Goal: Obtain resource: Obtain resource

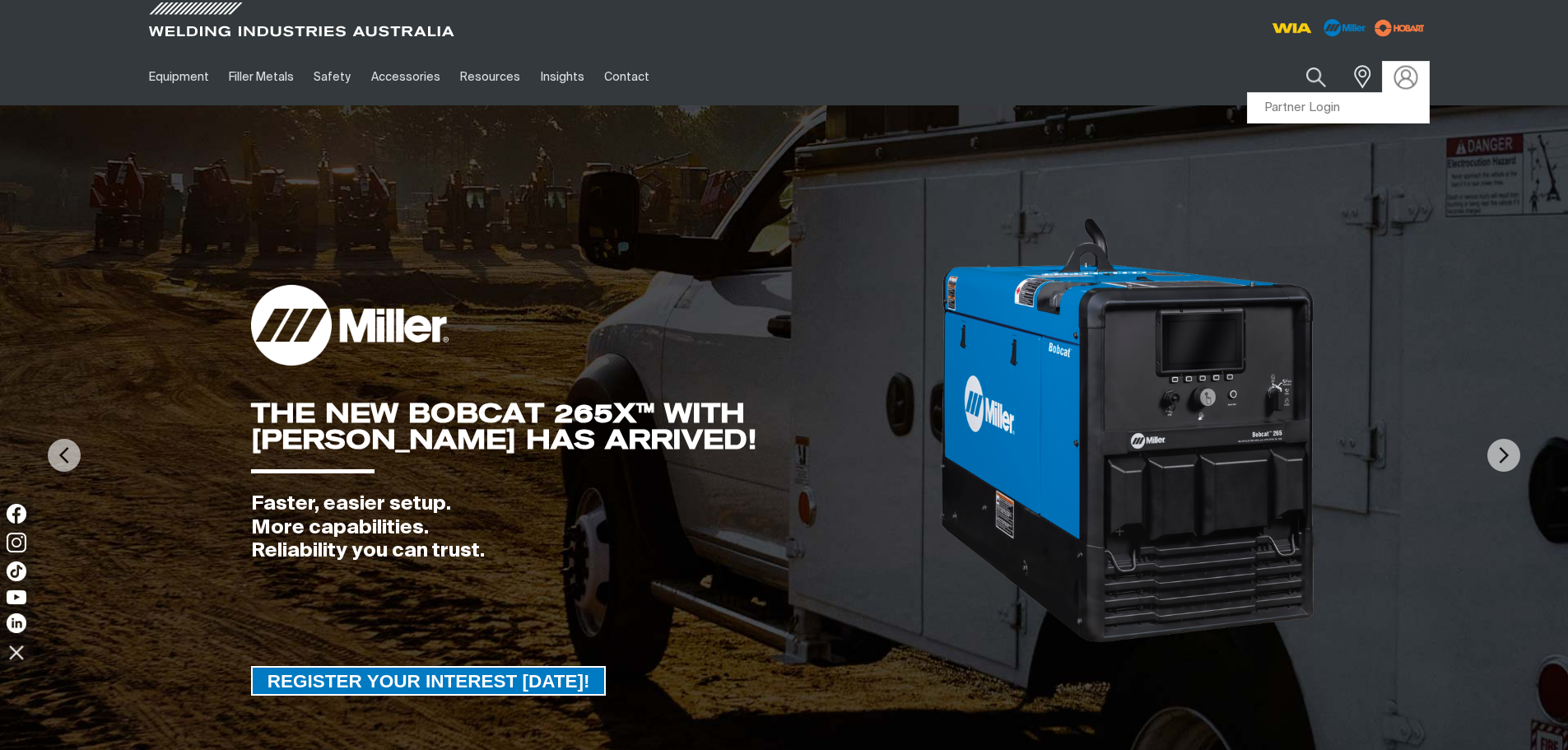
click at [1409, 80] on img at bounding box center [1405, 77] width 24 height 24
click at [1356, 108] on link "Partner Login" at bounding box center [1338, 109] width 181 height 31
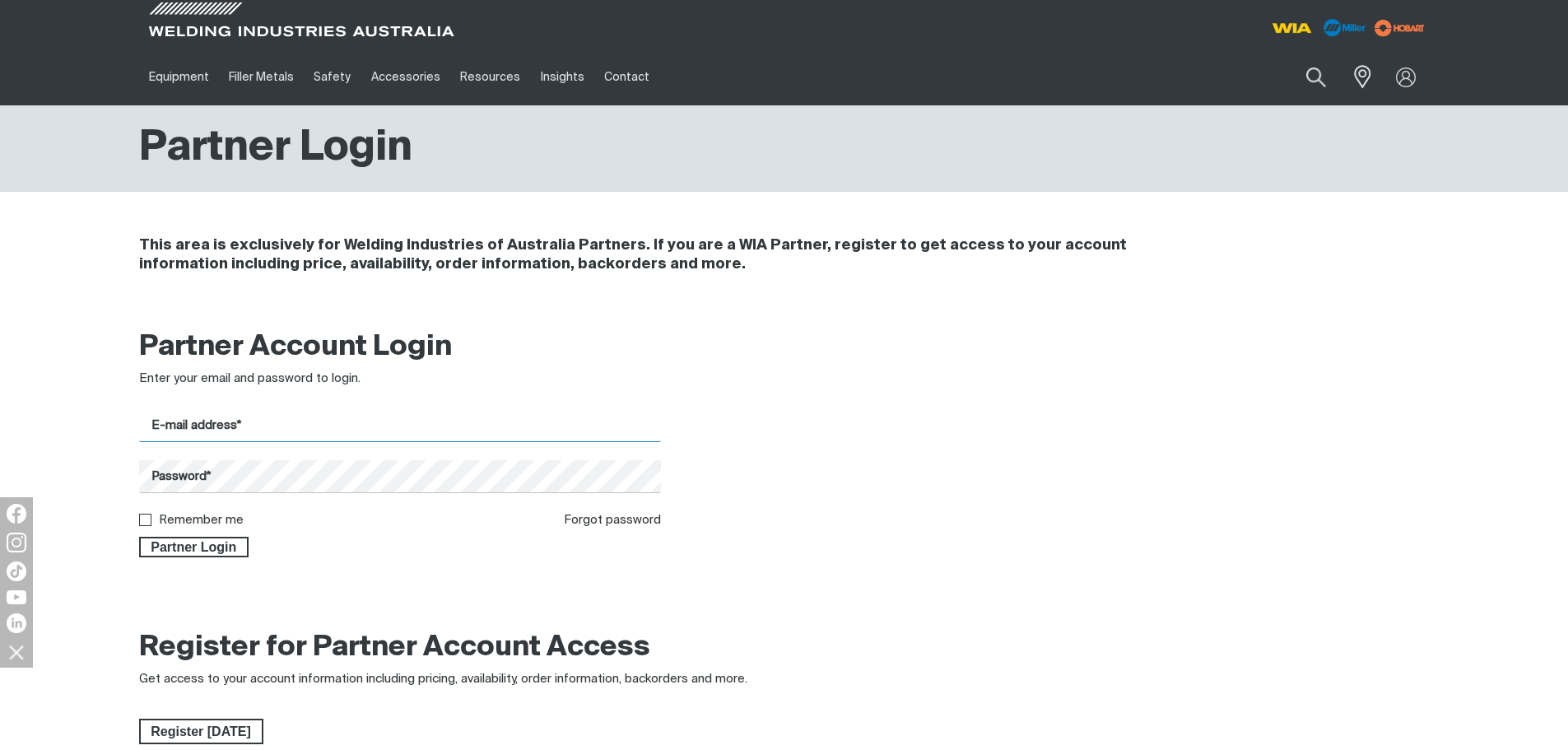
type input "[EMAIL_ADDRESS][DOMAIN_NAME]"
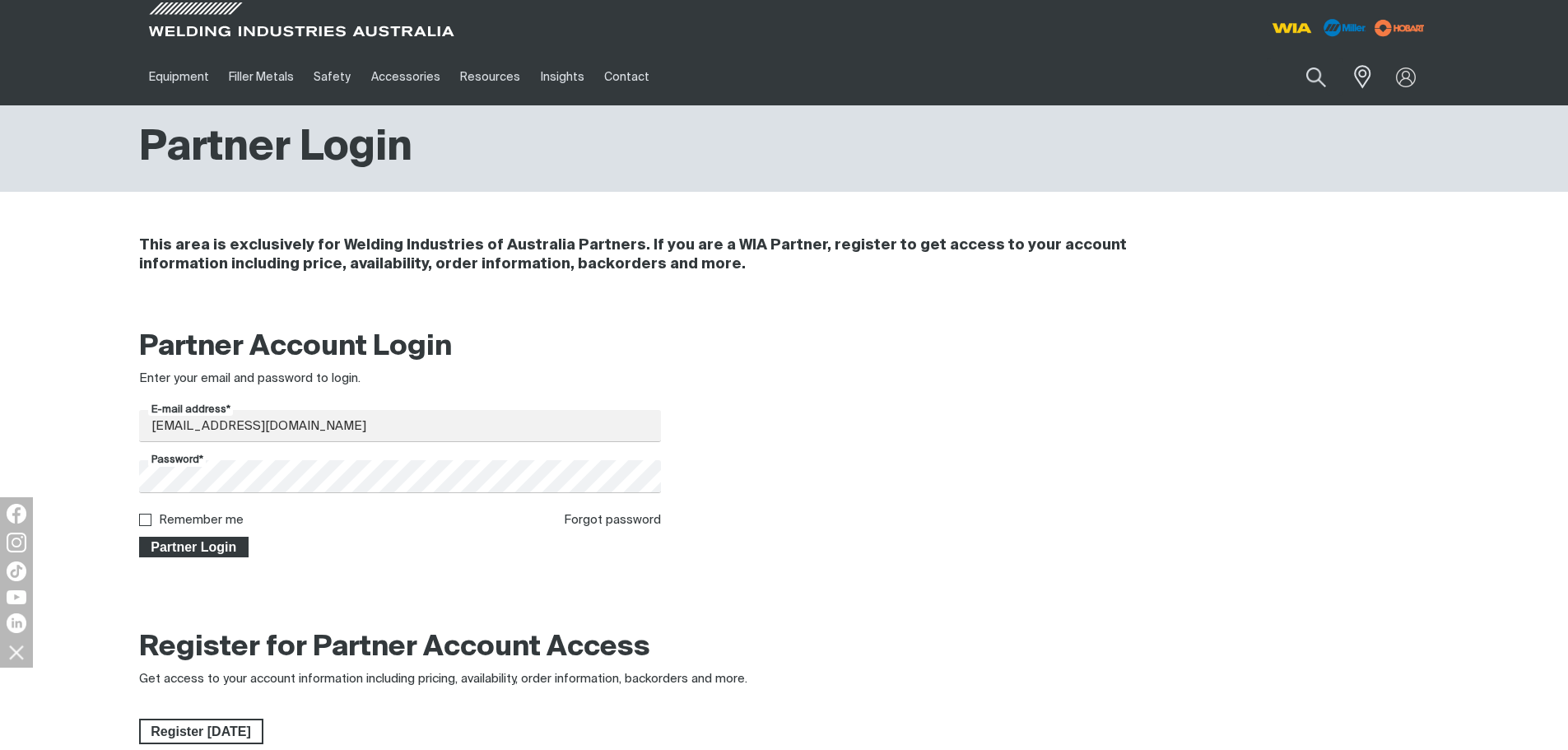
click at [182, 542] on span "Partner Login" at bounding box center [194, 547] width 107 height 21
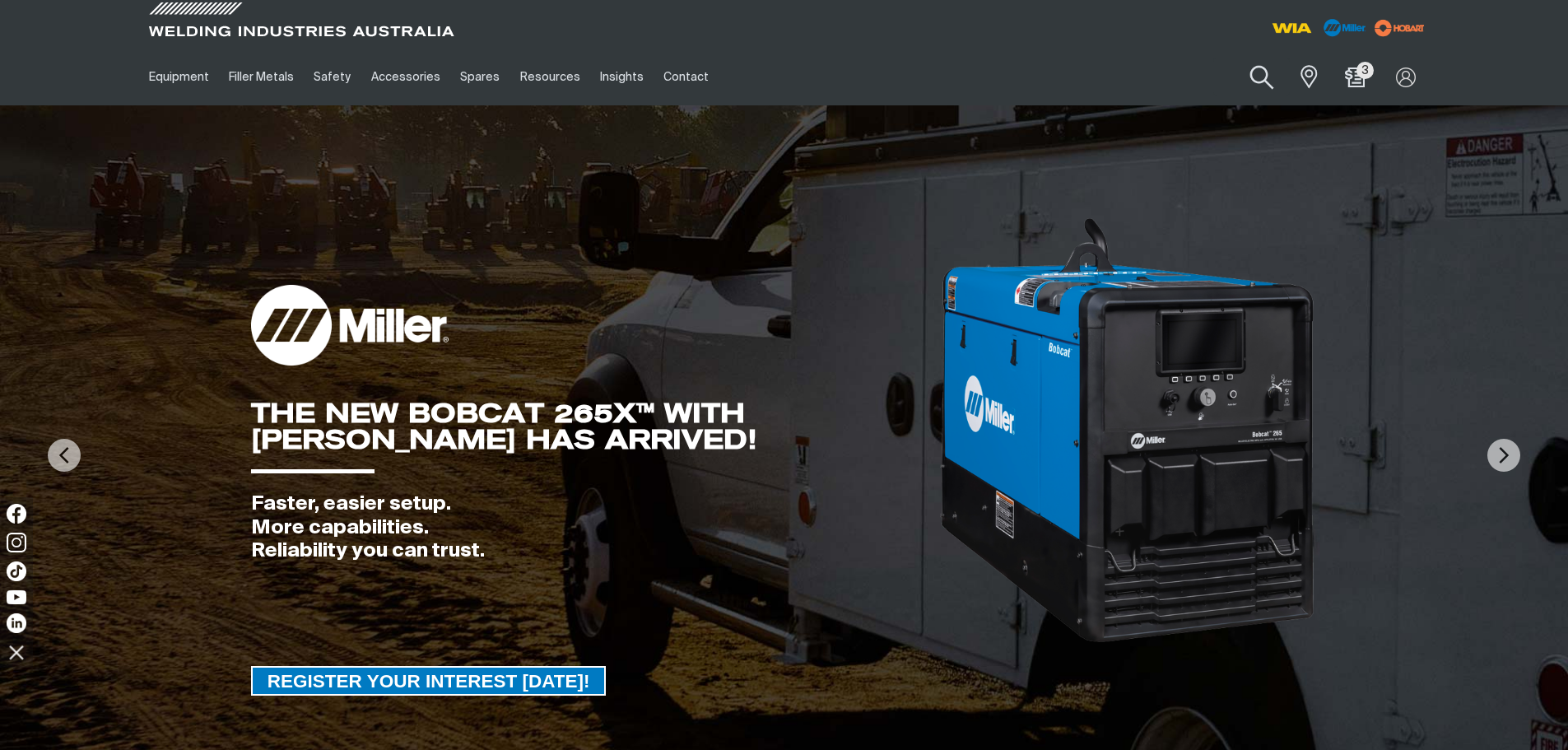
click at [1264, 80] on button "Search products" at bounding box center [1262, 77] width 67 height 47
click at [1100, 81] on input "Search" at bounding box center [1162, 76] width 253 height 37
paste input "WF075"
type input "WF075"
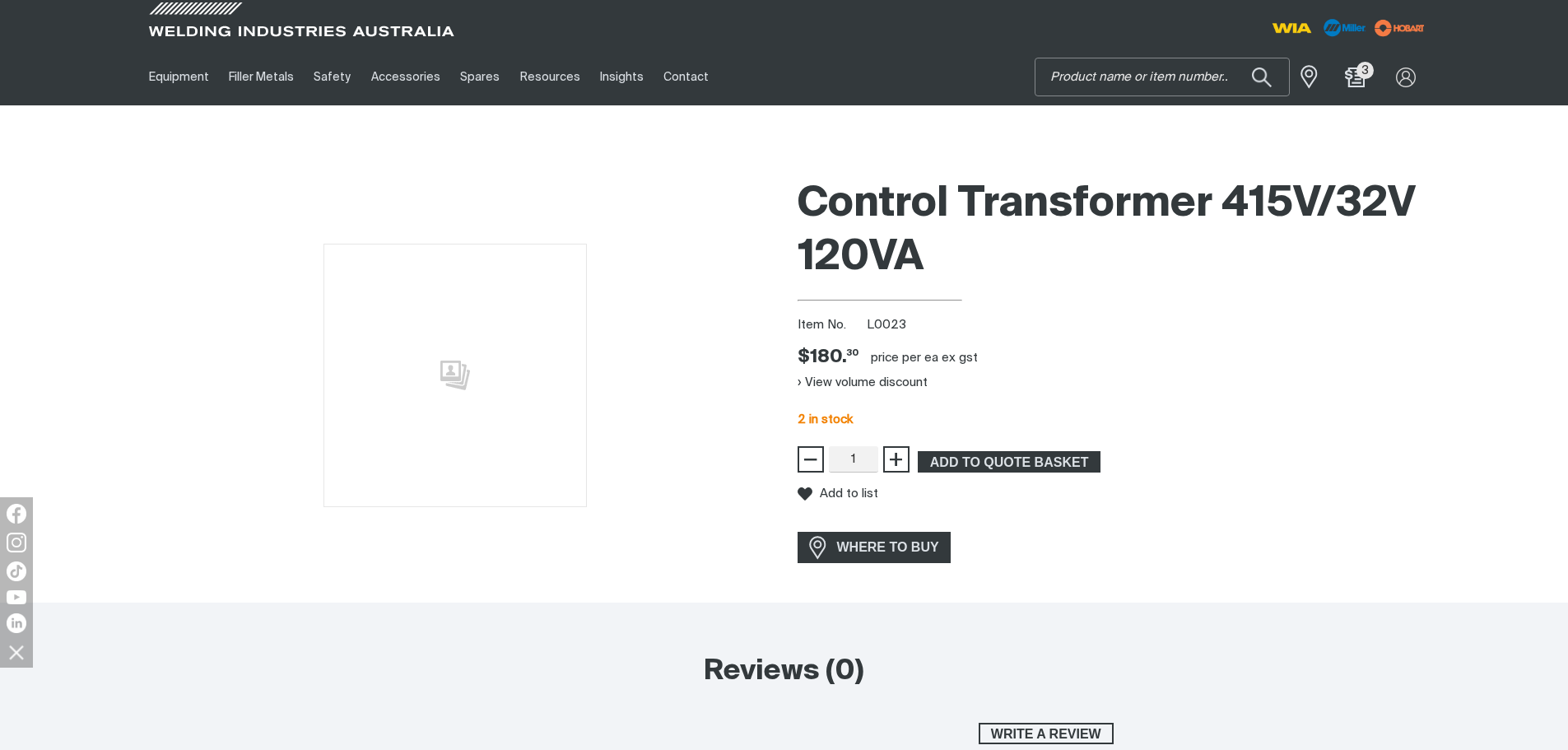
click at [1142, 74] on input "Search" at bounding box center [1162, 76] width 253 height 37
paste input "WF075"
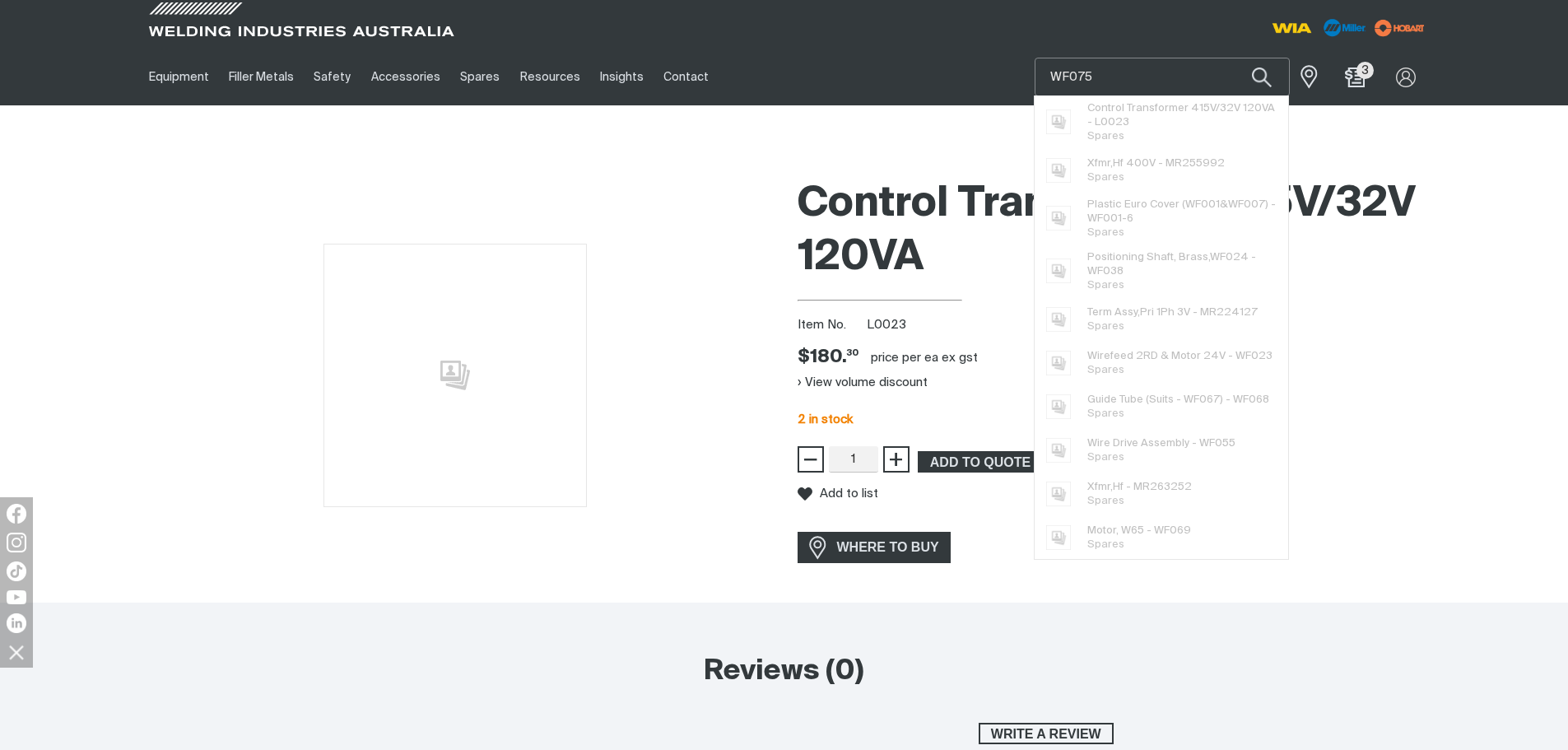
drag, startPoint x: 1061, startPoint y: 79, endPoint x: 879, endPoint y: 83, distance: 182.0
click at [897, 83] on div "Equipment Stick Welders TIG Welders MIG Welders Multi-Process Welders Engine Dr…" at bounding box center [784, 77] width 1291 height 57
type input "075"
click at [1234, 57] on button "Search products" at bounding box center [1261, 76] width 56 height 39
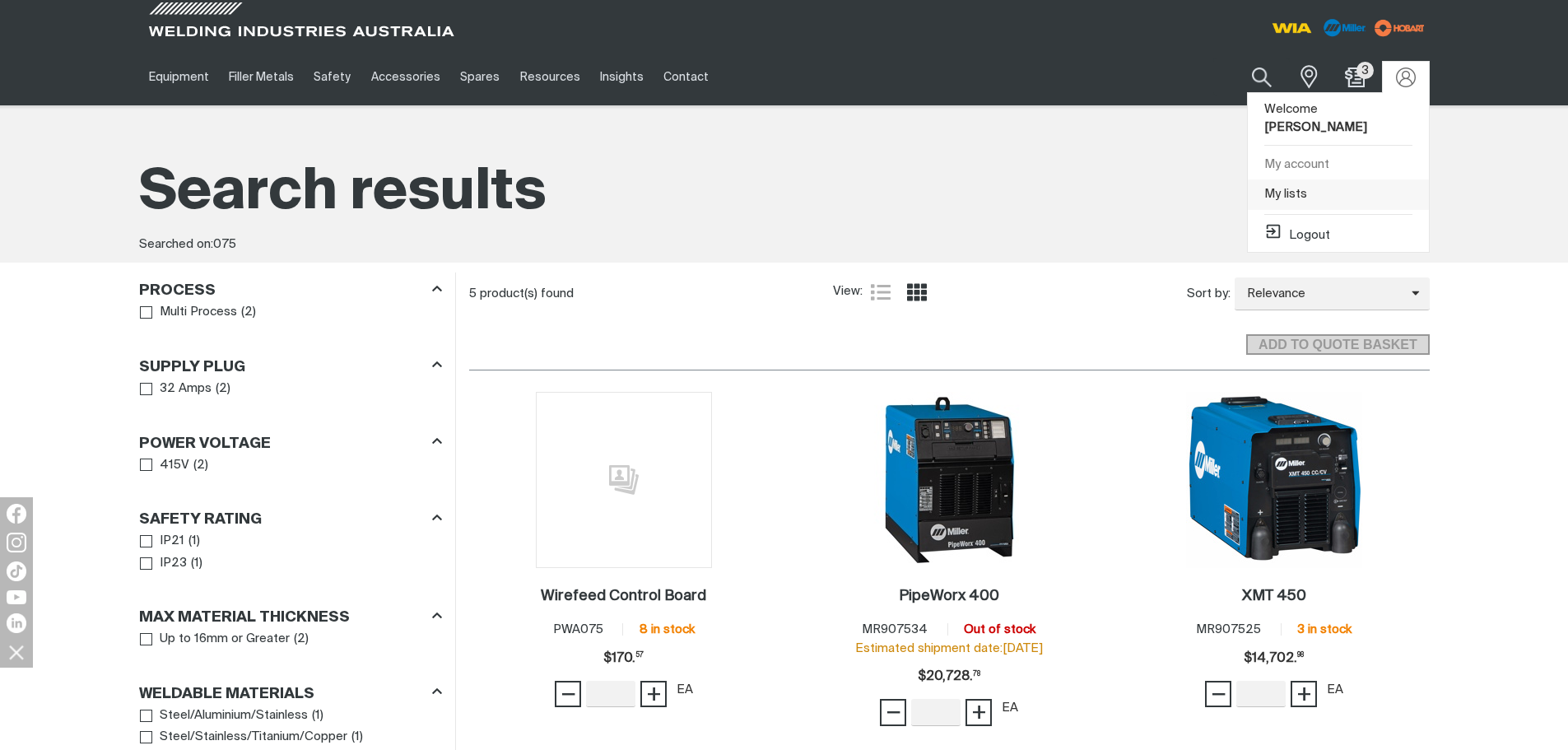
click at [1304, 180] on link "My lists" at bounding box center [1338, 195] width 181 height 31
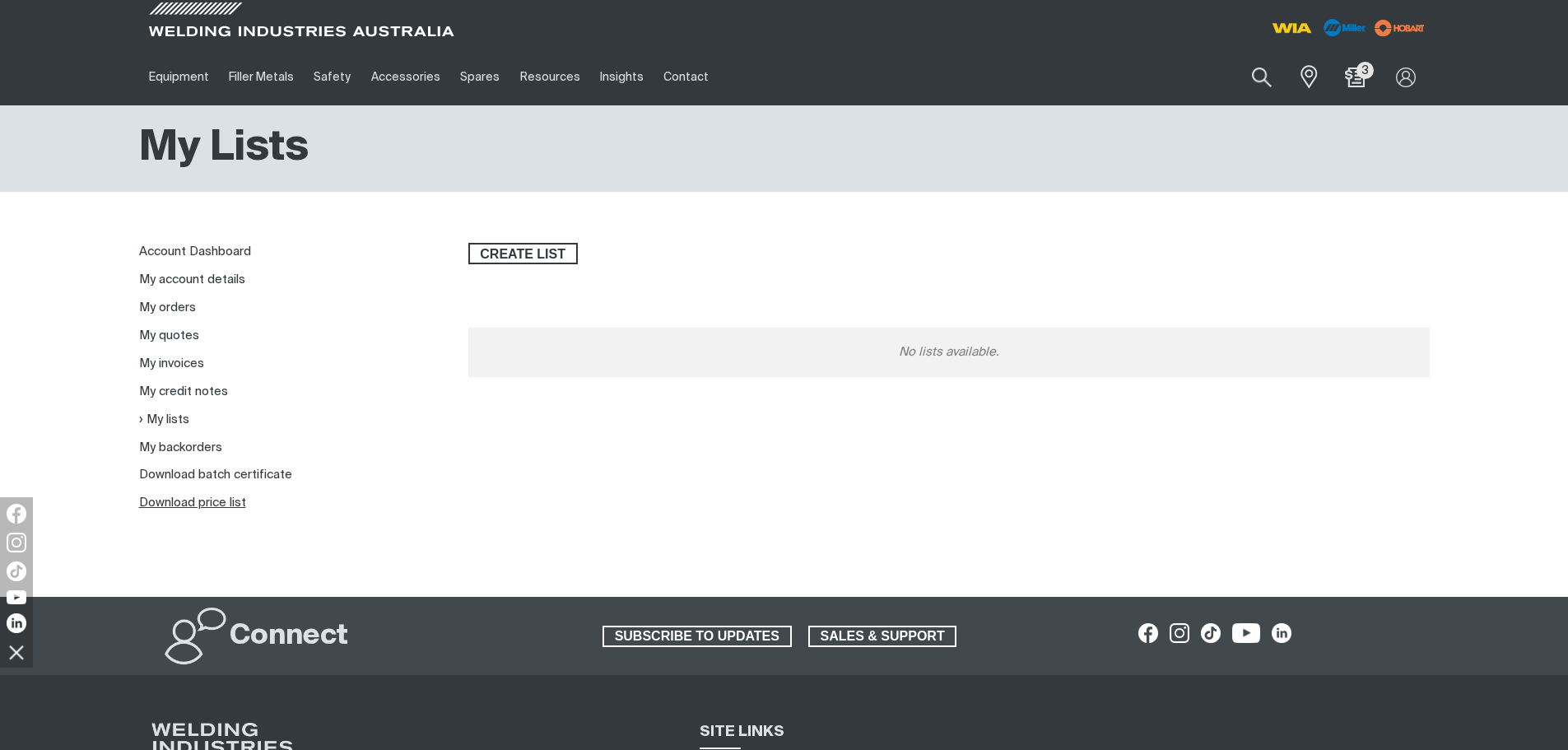
click at [217, 501] on link "Download price list" at bounding box center [192, 503] width 107 height 12
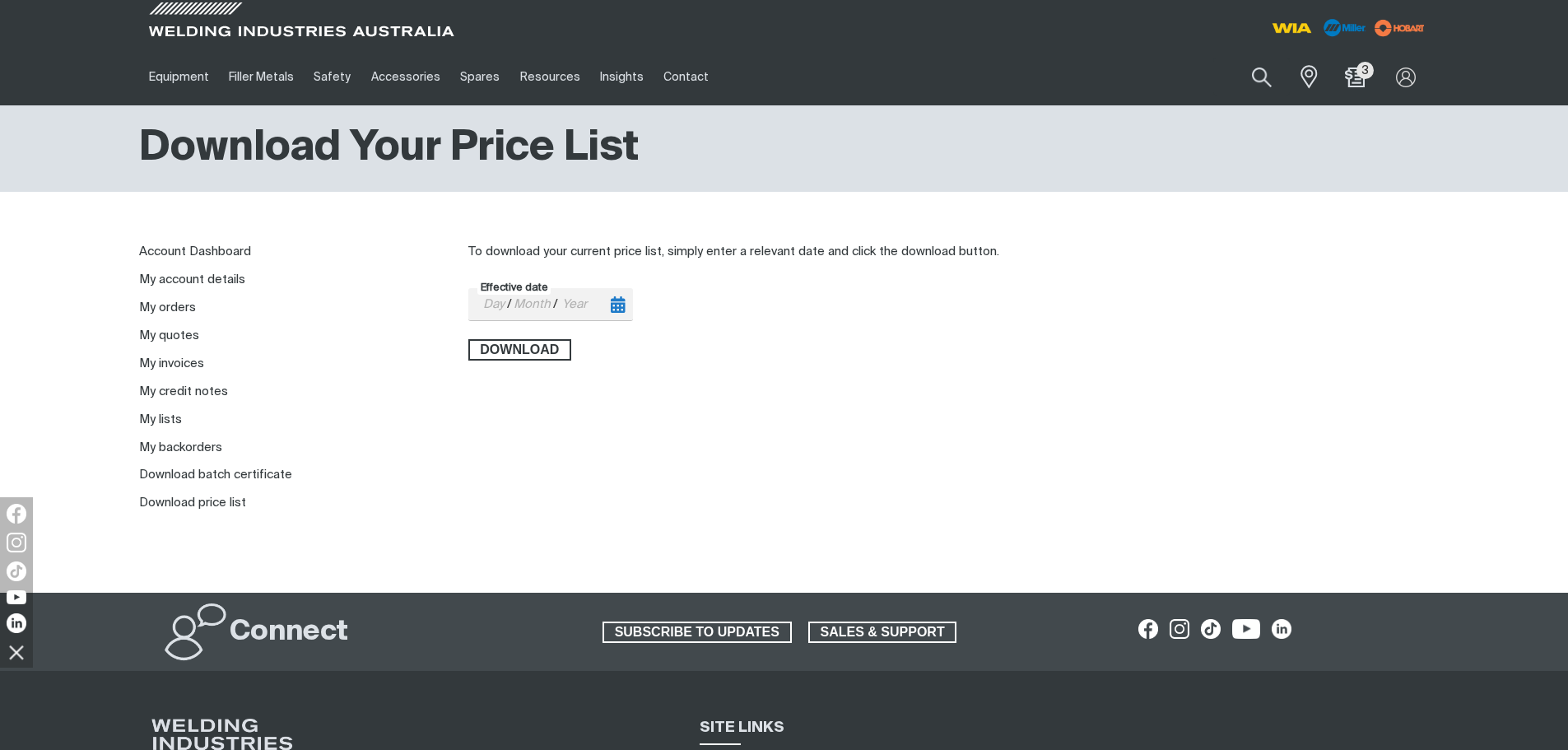
click at [611, 301] on icon "Toggle calendar" at bounding box center [617, 304] width 14 height 16
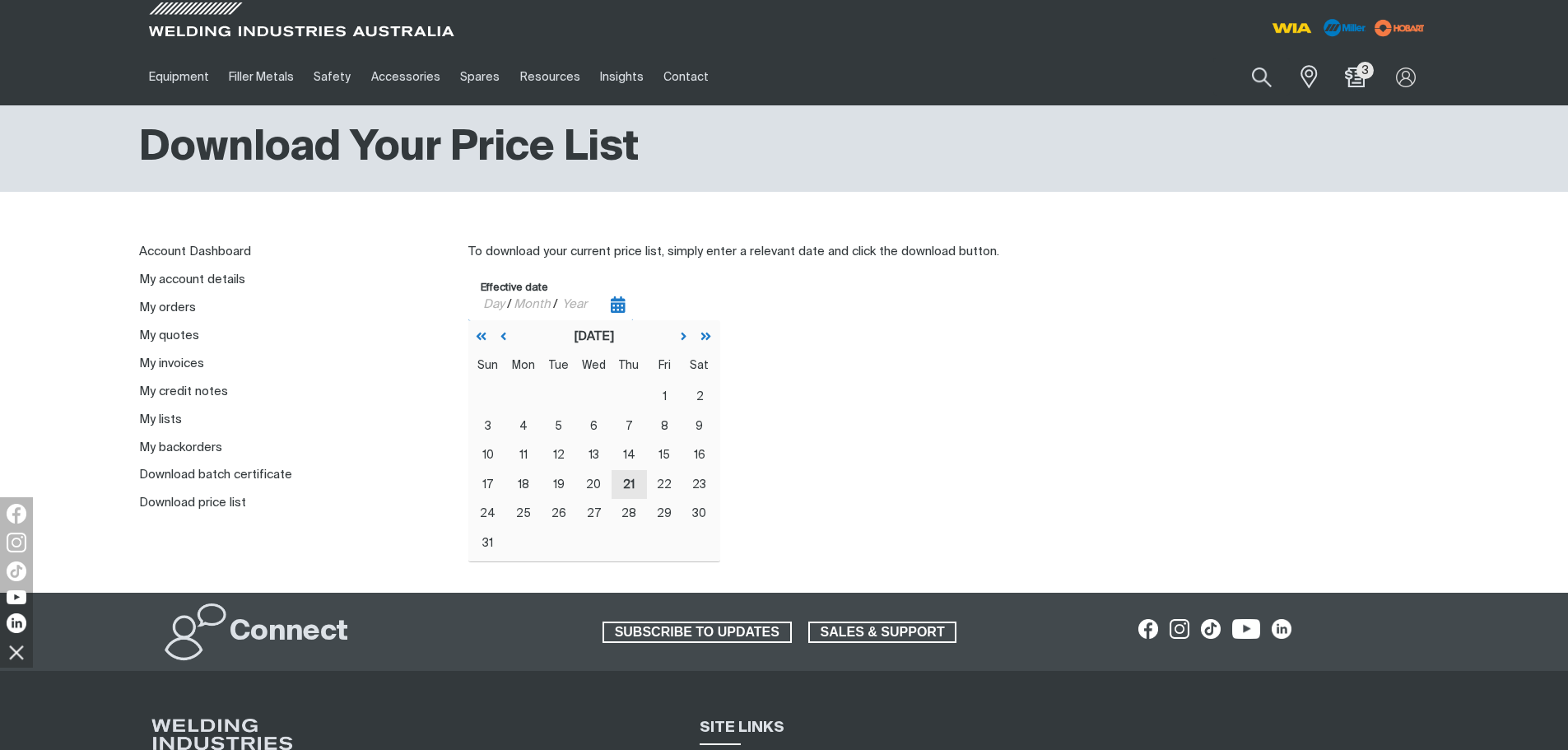
click at [629, 488] on abbr "21" at bounding box center [629, 485] width 11 height 10
type input "[DATE]"
type input "21"
type input "08"
type input "2025"
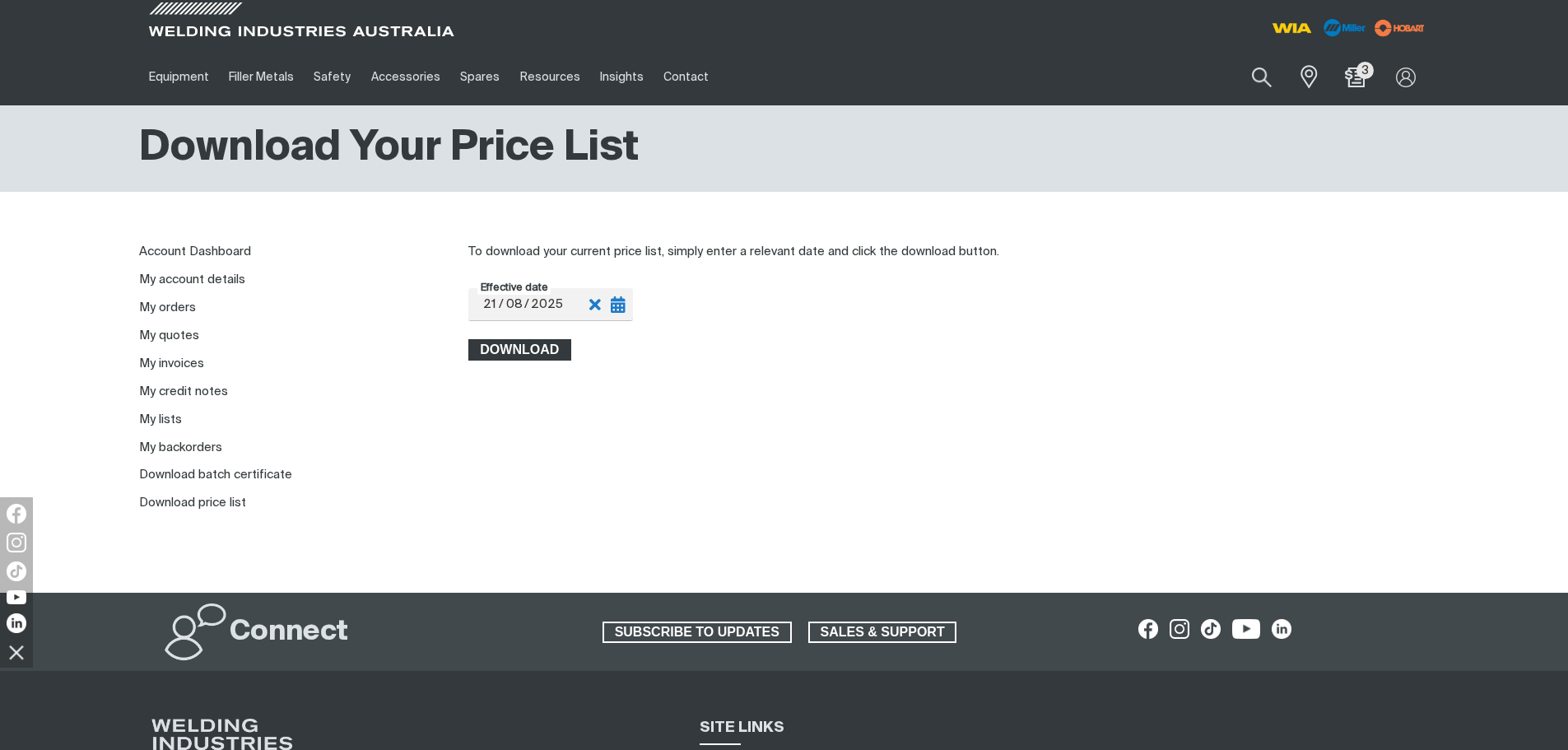
click at [525, 344] on span "Download" at bounding box center [520, 349] width 100 height 21
click at [955, 414] on div "To download your current price list, simply enter a relevant date and click the…" at bounding box center [949, 378] width 961 height 269
